Goal: Task Accomplishment & Management: Manage account settings

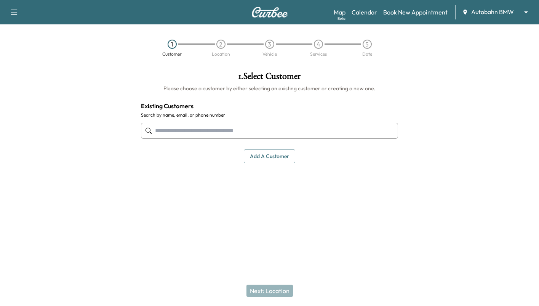
click at [367, 14] on link "Calendar" at bounding box center [365, 12] width 26 height 9
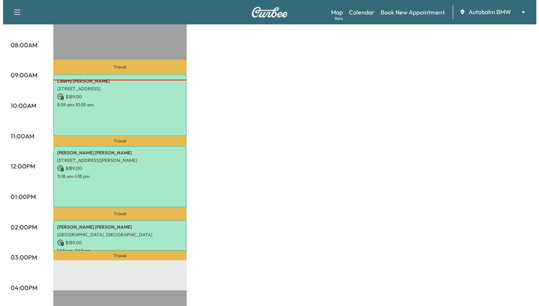
scroll to position [229, 0]
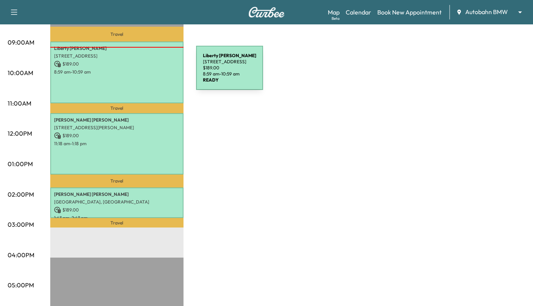
click at [139, 72] on p "8:59 am - 10:59 am" at bounding box center [117, 72] width 126 height 6
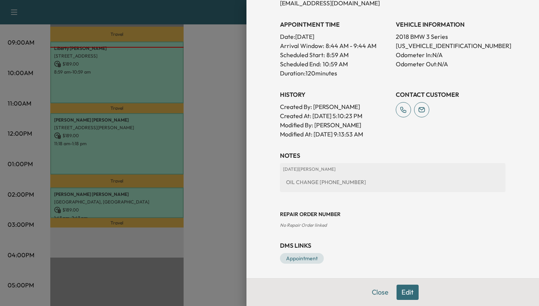
scroll to position [198, 0]
click at [297, 256] on link "Appointment" at bounding box center [302, 257] width 44 height 11
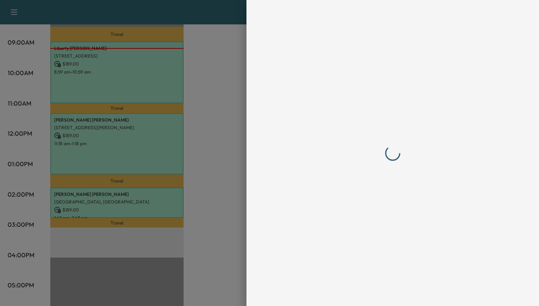
scroll to position [0, 0]
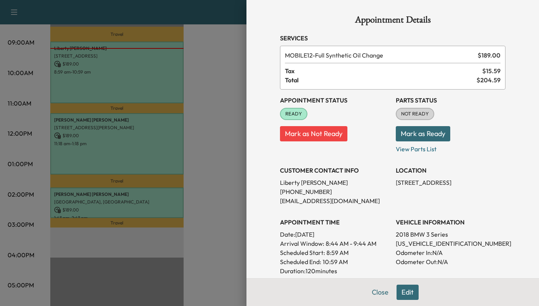
click at [415, 134] on button "Mark as Ready" at bounding box center [423, 133] width 54 height 15
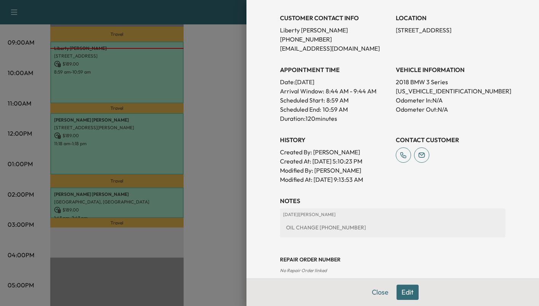
scroll to position [198, 0]
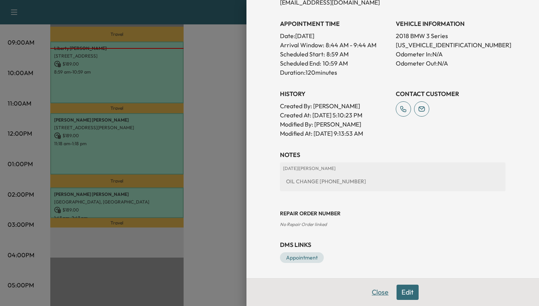
click at [372, 290] on button "Close" at bounding box center [380, 292] width 27 height 15
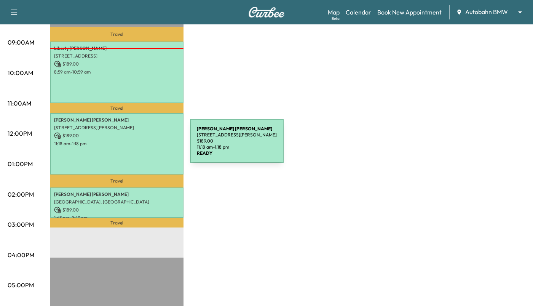
click at [133, 146] on div "[PERSON_NAME] [STREET_ADDRESS][PERSON_NAME] $ 189.00 11:18 am - 1:18 pm" at bounding box center [116, 144] width 133 height 62
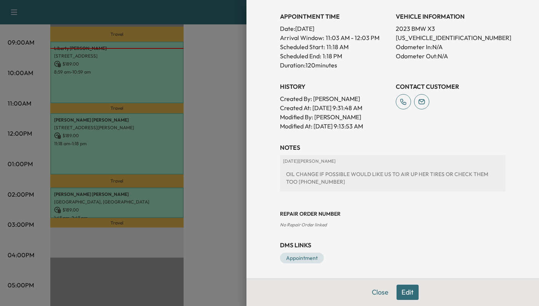
scroll to position [206, 0]
click at [296, 259] on link "Appointment" at bounding box center [302, 257] width 44 height 11
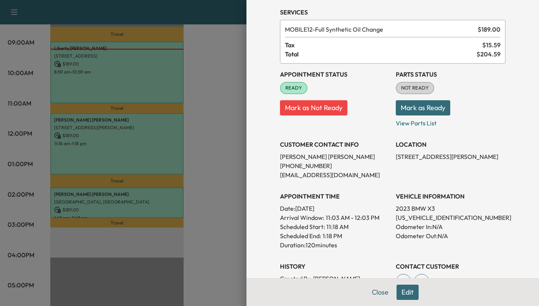
scroll to position [76, 0]
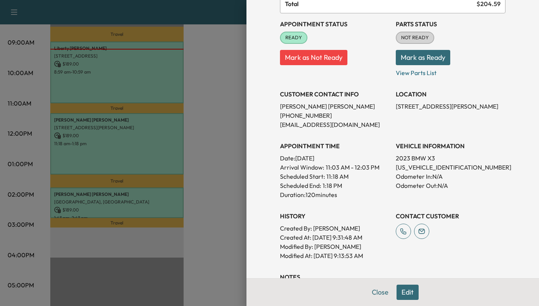
click at [423, 59] on button "Mark as Ready" at bounding box center [423, 57] width 54 height 15
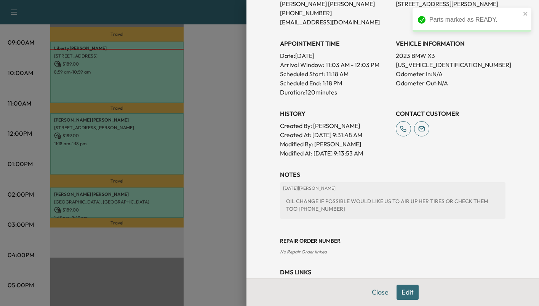
scroll to position [206, 0]
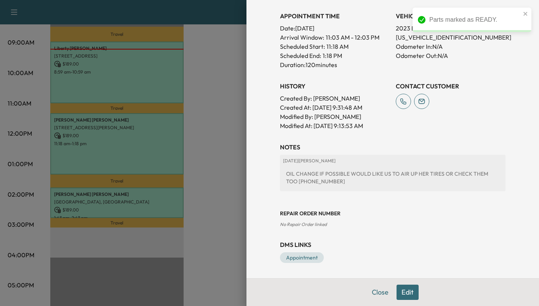
drag, startPoint x: 369, startPoint y: 291, endPoint x: 357, endPoint y: 282, distance: 15.0
click at [369, 291] on button "Close" at bounding box center [380, 292] width 27 height 15
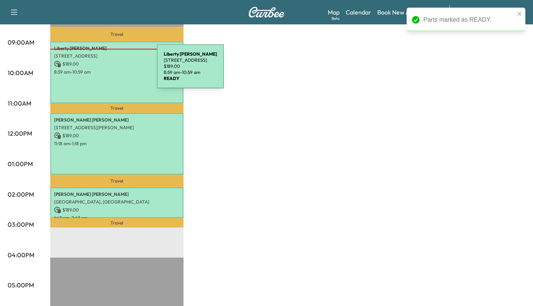
click at [100, 71] on p "8:59 am - 10:59 am" at bounding box center [117, 72] width 126 height 6
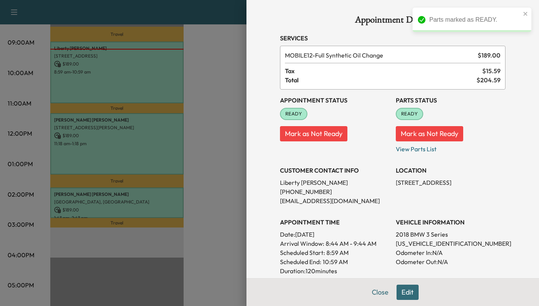
click at [371, 294] on button "Close" at bounding box center [380, 292] width 27 height 15
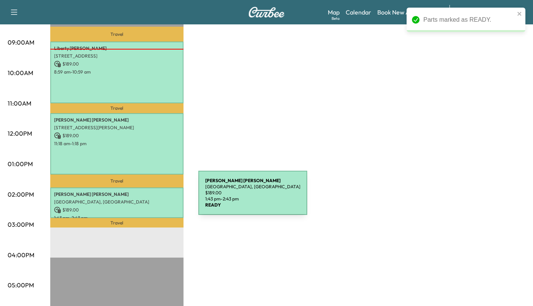
click at [141, 199] on p "[GEOGRAPHIC_DATA], [GEOGRAPHIC_DATA]" at bounding box center [117, 202] width 126 height 6
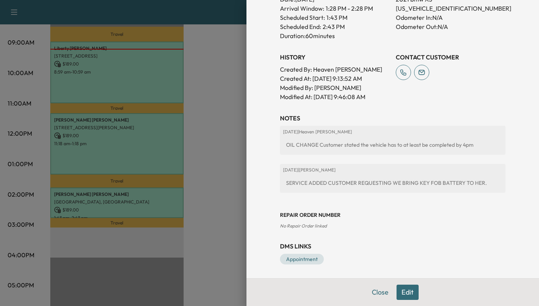
scroll to position [237, 0]
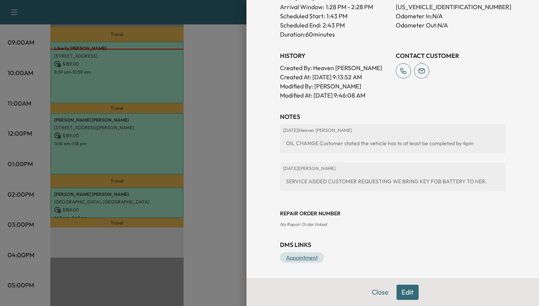
click at [296, 261] on link "Appointment" at bounding box center [302, 257] width 44 height 11
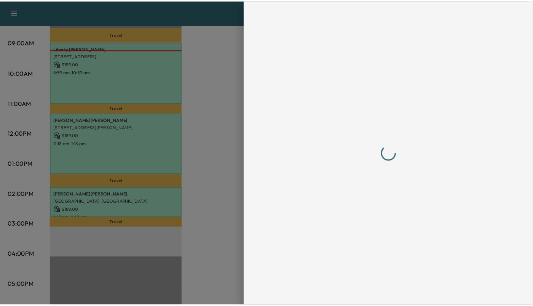
scroll to position [0, 0]
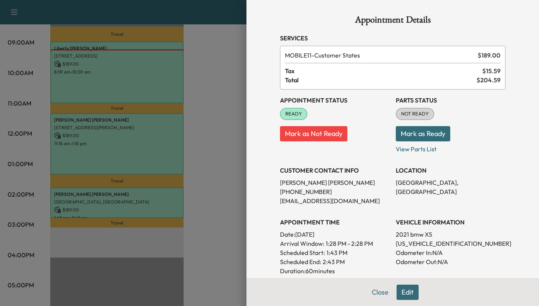
click at [417, 132] on button "Mark as Ready" at bounding box center [423, 133] width 54 height 15
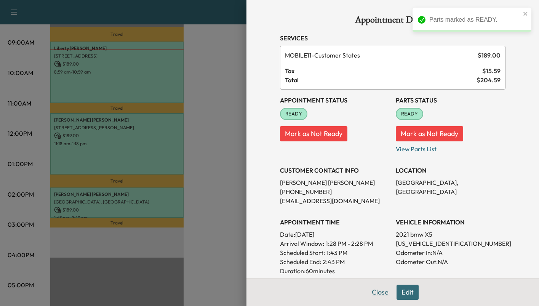
click at [371, 298] on button "Close" at bounding box center [380, 292] width 27 height 15
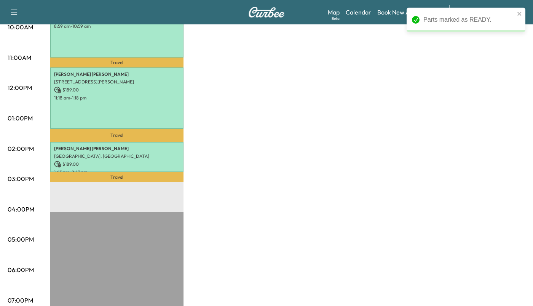
scroll to position [373, 0]
